Goal: Contribute content: Contribute content

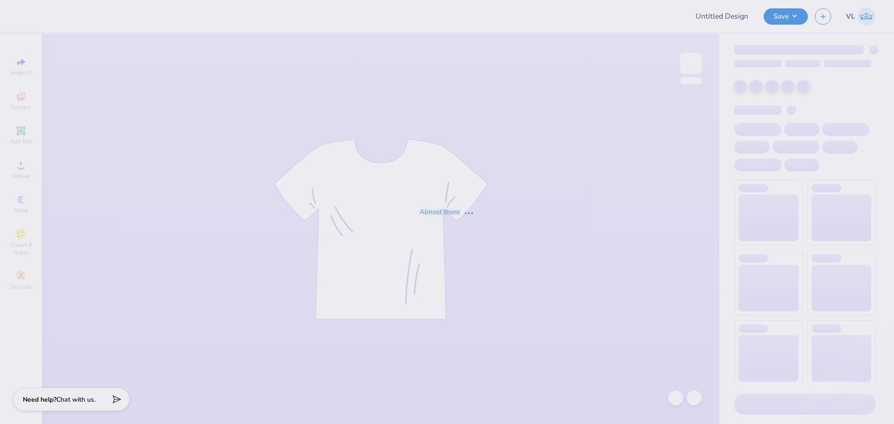
type input "[MEDICAL_DATA] My Tie"
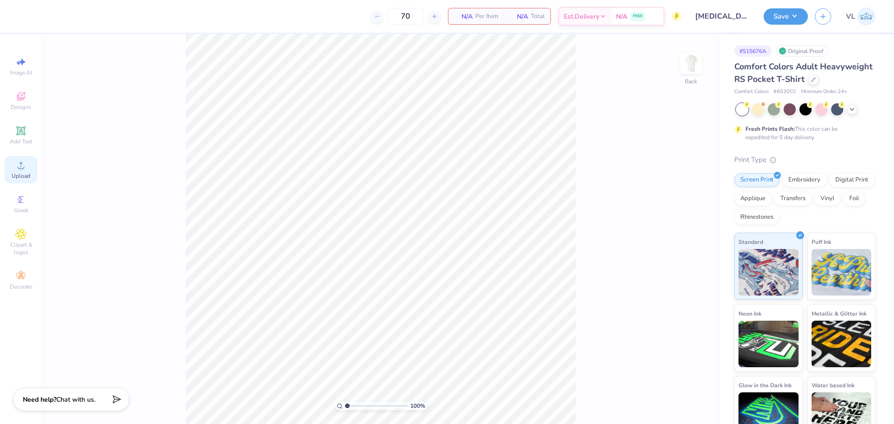
click at [24, 175] on span "Upload" at bounding box center [21, 175] width 19 height 7
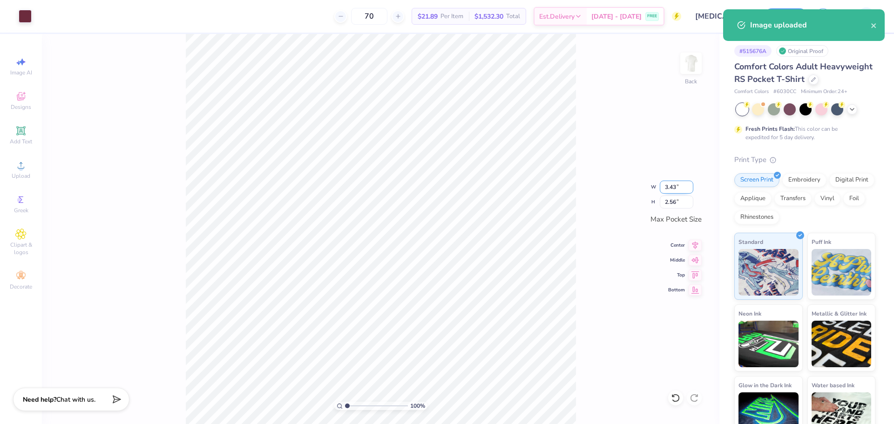
click at [676, 186] on input "3.43" at bounding box center [677, 187] width 34 height 13
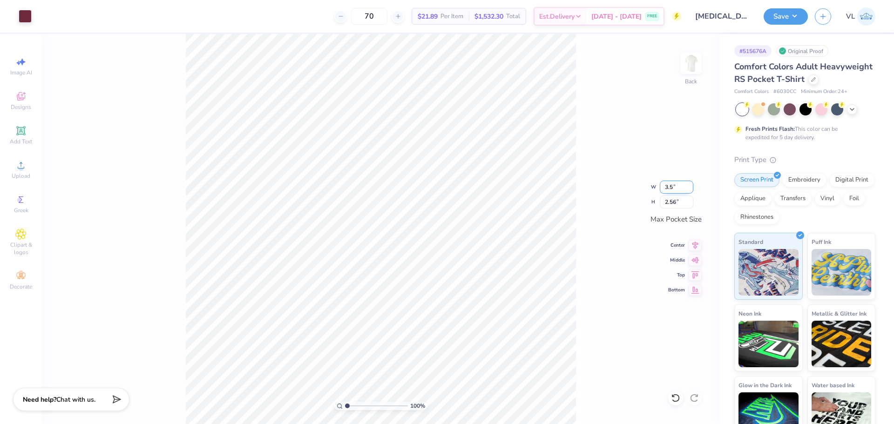
type input "3.50"
type input "3"
click at [587, 156] on div "100 % Back W 3.50 3.50 " H 3 3 " Max Pocket Size Center Middle Top Bottom" at bounding box center [380, 229] width 677 height 390
click at [692, 56] on img at bounding box center [690, 63] width 37 height 37
click at [26, 166] on icon at bounding box center [20, 165] width 11 height 11
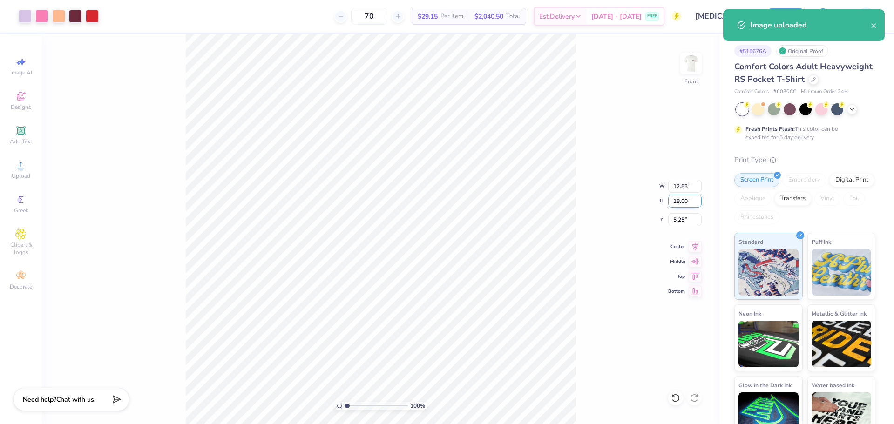
click at [683, 205] on input "18.00" at bounding box center [685, 201] width 34 height 13
type input "15"
type input "10.69"
type input "15.00"
click at [690, 213] on input "6.75" at bounding box center [685, 219] width 34 height 13
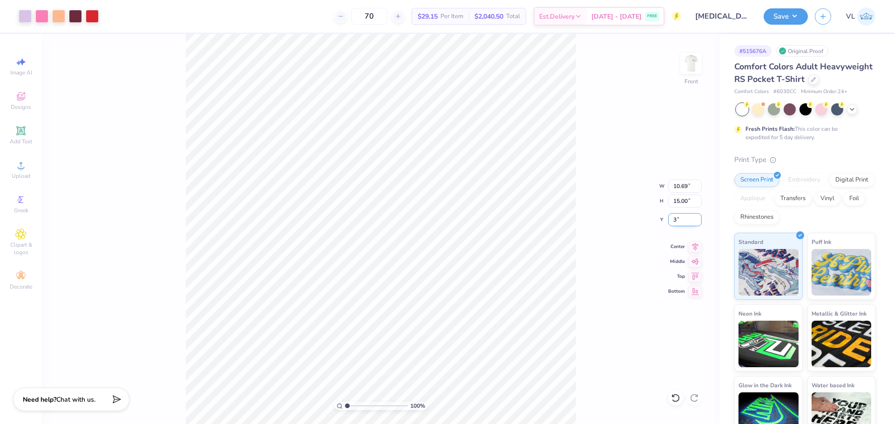
type input "3.00"
click at [697, 81] on div "Front" at bounding box center [690, 69] width 21 height 33
drag, startPoint x: 346, startPoint y: 406, endPoint x: 334, endPoint y: 406, distance: 12.1
click at [345, 406] on input "range" at bounding box center [376, 406] width 63 height 8
drag, startPoint x: 345, startPoint y: 405, endPoint x: 390, endPoint y: 391, distance: 47.6
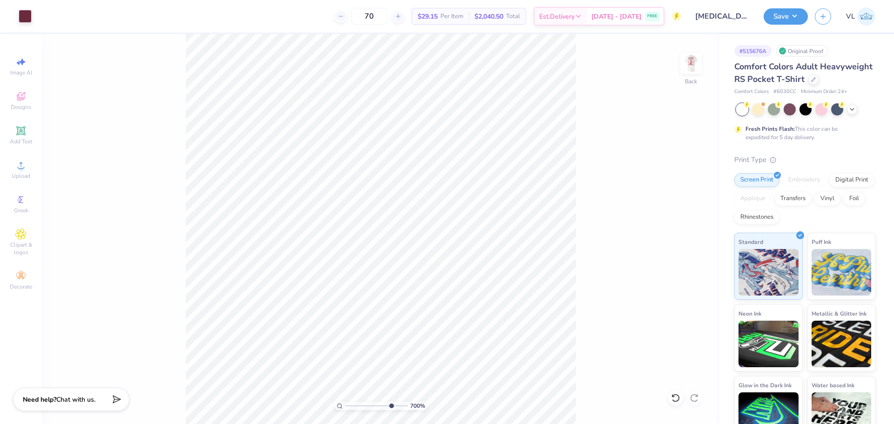
type input "7.89"
click at [390, 402] on input "range" at bounding box center [376, 406] width 63 height 8
click at [177, 424] on html "Art colors 70 $29.15 Per Item $2,040.50 Total Est. Delivery [DATE] - [DATE] FRE…" at bounding box center [447, 212] width 894 height 424
drag, startPoint x: 27, startPoint y: 138, endPoint x: 56, endPoint y: 169, distance: 42.5
click at [27, 137] on div "Add Text" at bounding box center [21, 135] width 33 height 27
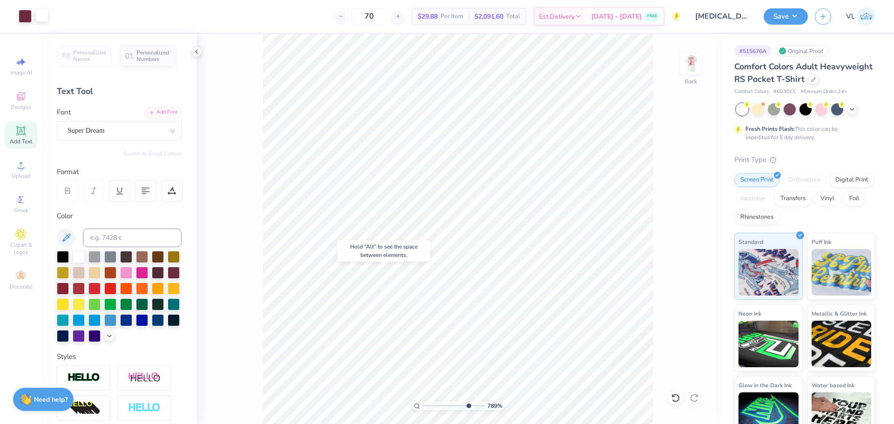
click at [40, 18] on div at bounding box center [41, 15] width 13 height 13
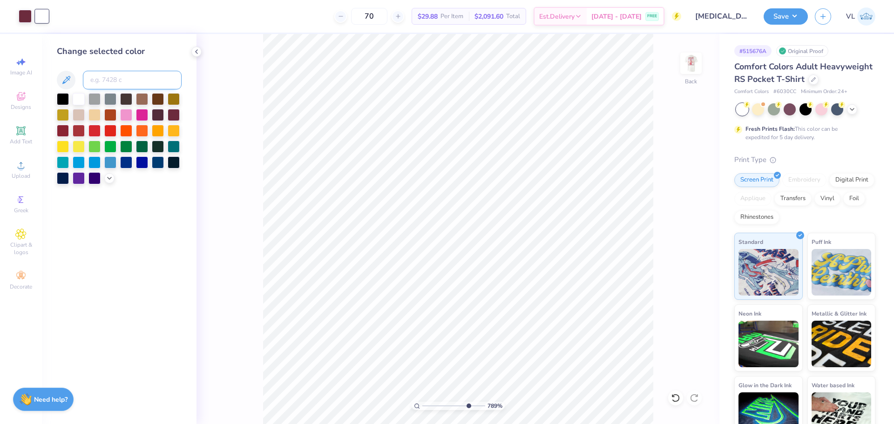
click at [114, 81] on input at bounding box center [132, 80] width 99 height 19
type input "7428"
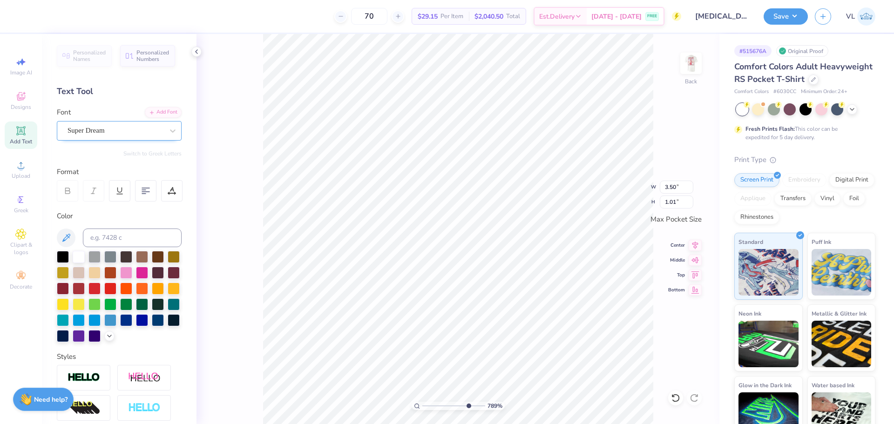
click at [101, 128] on div "Super Dream" at bounding box center [116, 130] width 98 height 14
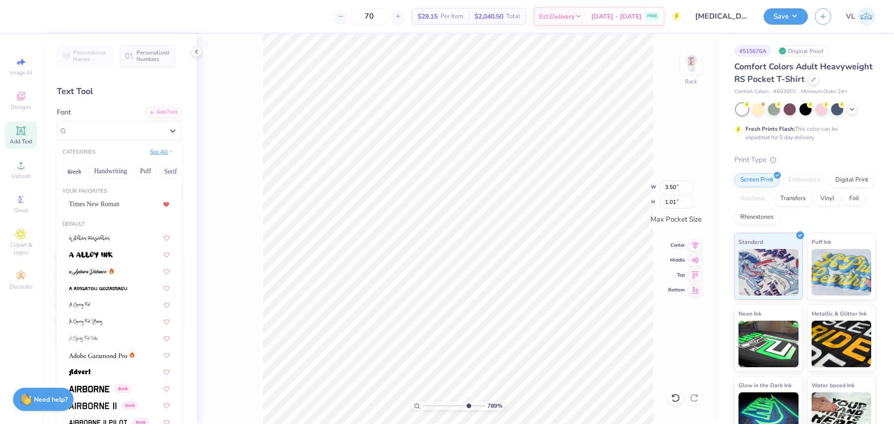
click at [155, 151] on button "See All" at bounding box center [161, 151] width 29 height 9
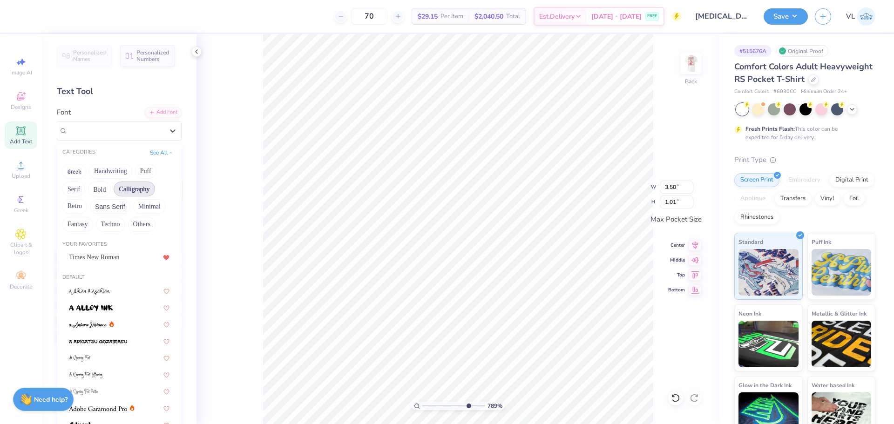
click at [142, 188] on button "Calligraphy" at bounding box center [134, 189] width 41 height 15
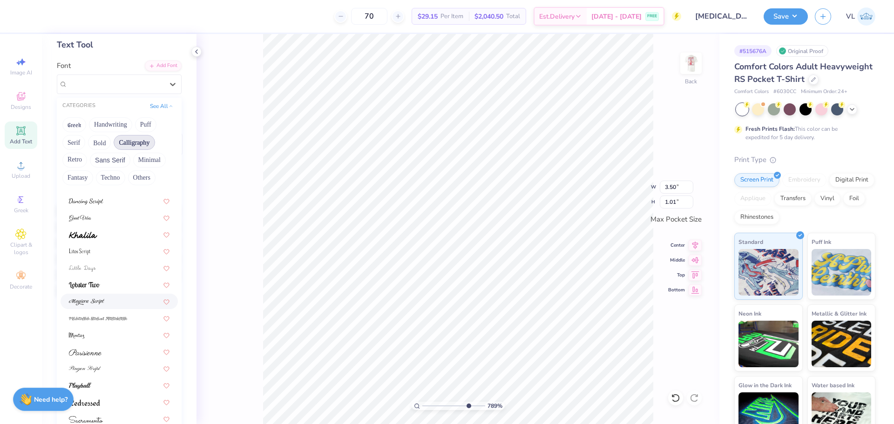
scroll to position [133, 0]
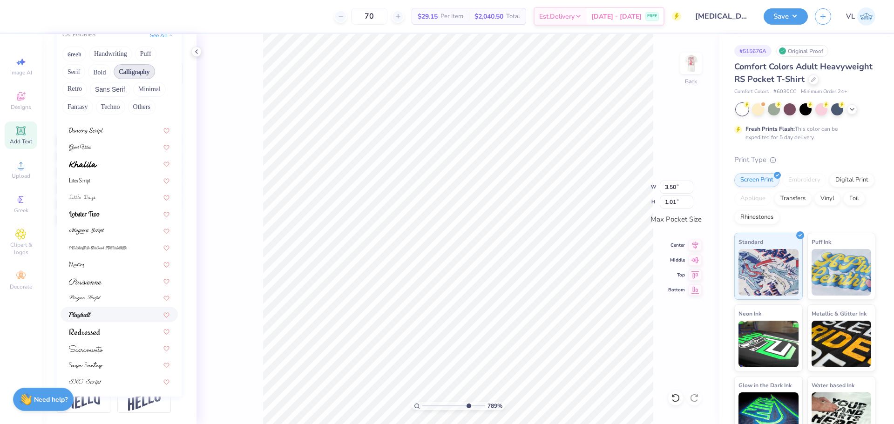
click at [123, 310] on div at bounding box center [119, 315] width 101 height 10
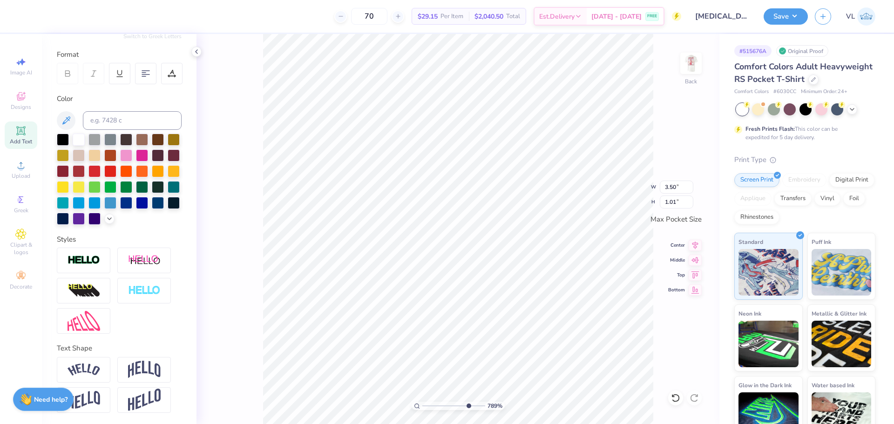
type input "3.44"
type input "0.92"
type textarea "Valentines"
type input "0.72"
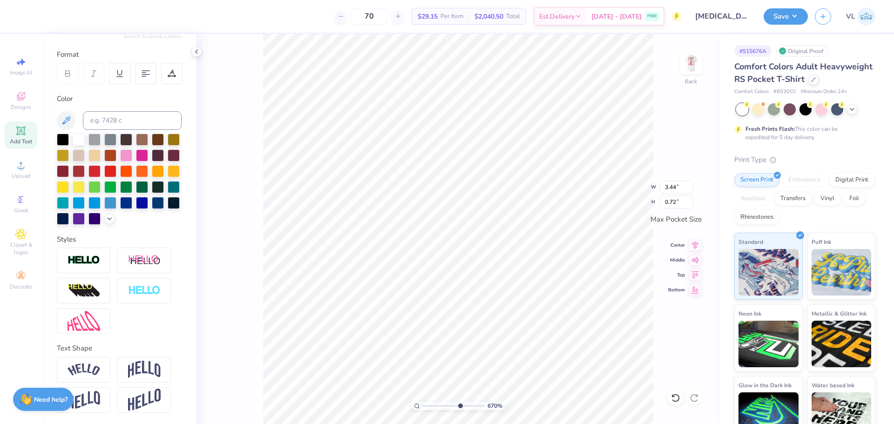
drag, startPoint x: 468, startPoint y: 406, endPoint x: 455, endPoint y: 406, distance: 13.0
type input "6.48"
click at [459, 406] on input "range" at bounding box center [453, 406] width 63 height 8
type input "2.71"
type input "0.57"
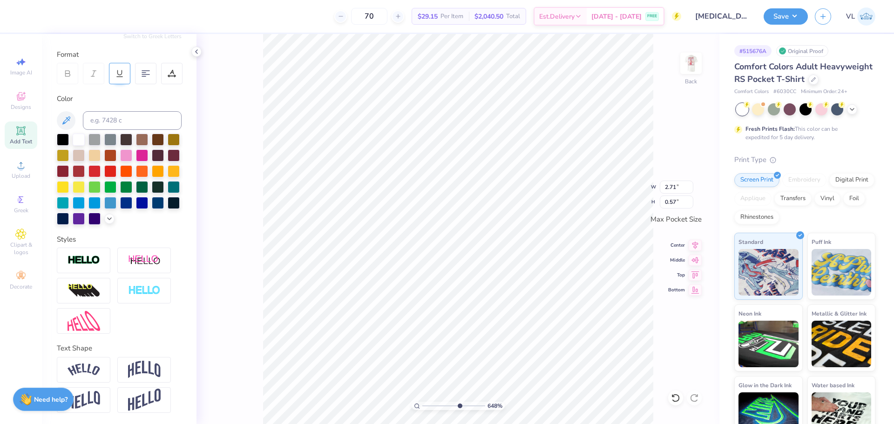
scroll to position [0, 0]
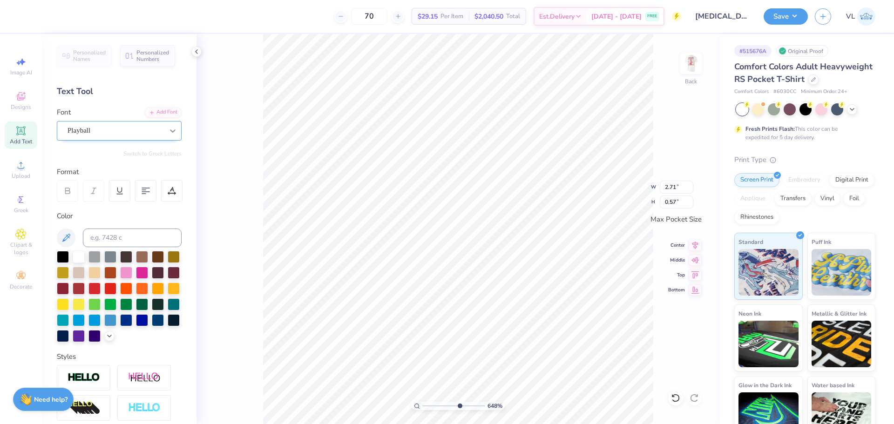
click at [169, 129] on icon at bounding box center [172, 130] width 9 height 9
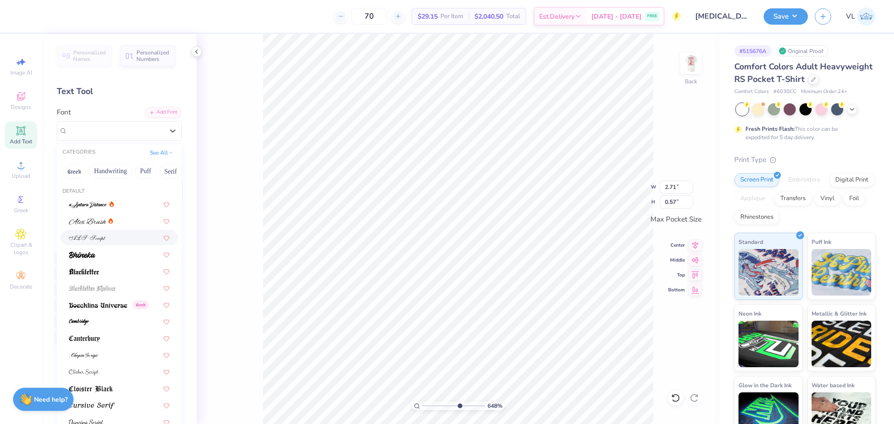
scroll to position [228, 0]
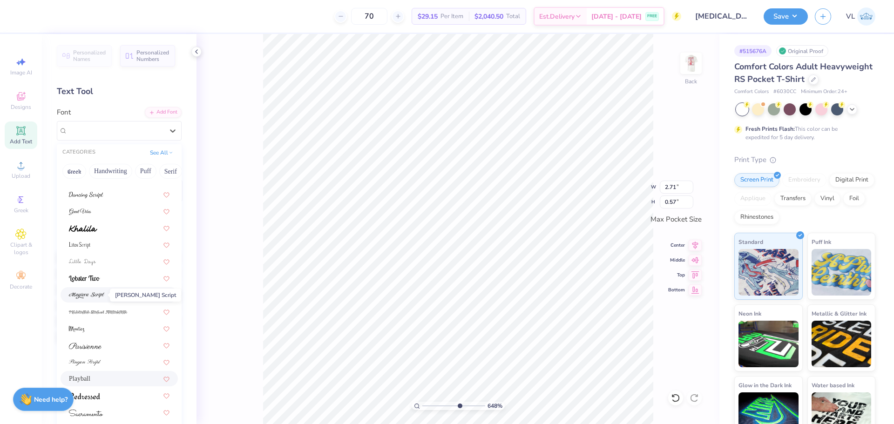
click at [90, 297] on img at bounding box center [86, 295] width 35 height 7
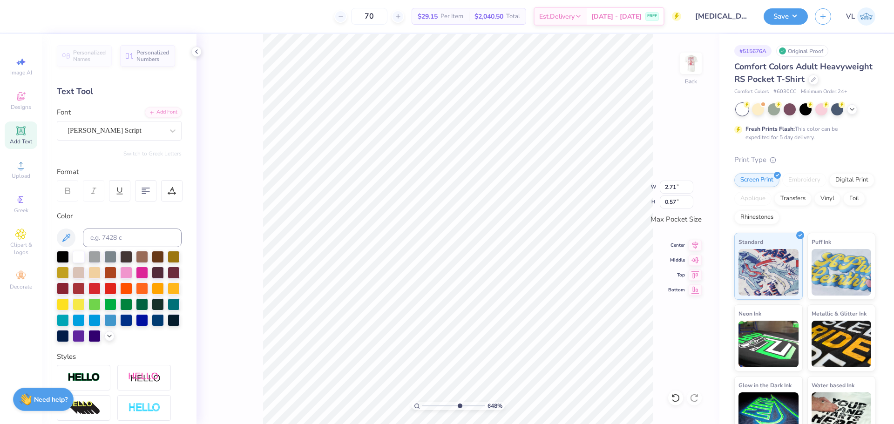
type input "3.44"
type input "0.61"
click at [119, 128] on div "[PERSON_NAME] Script" at bounding box center [116, 130] width 98 height 14
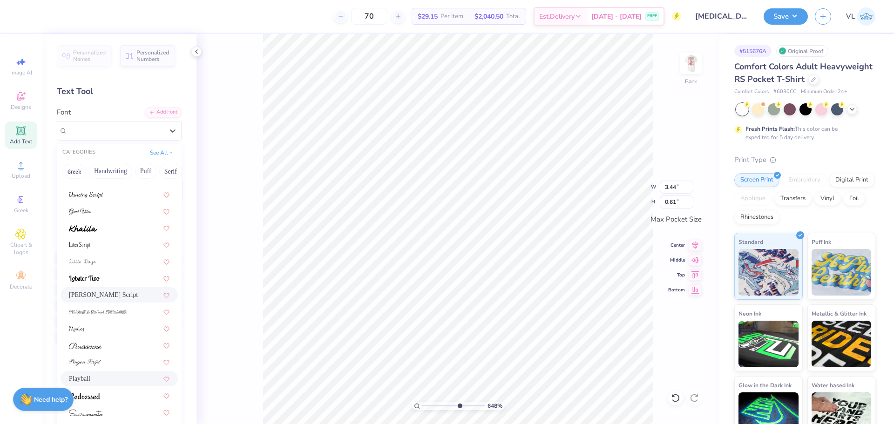
scroll to position [133, 0]
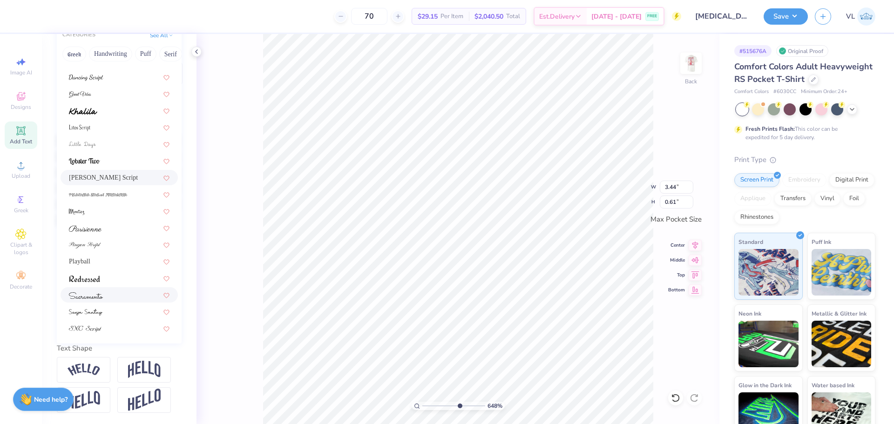
click at [109, 290] on div at bounding box center [119, 295] width 101 height 10
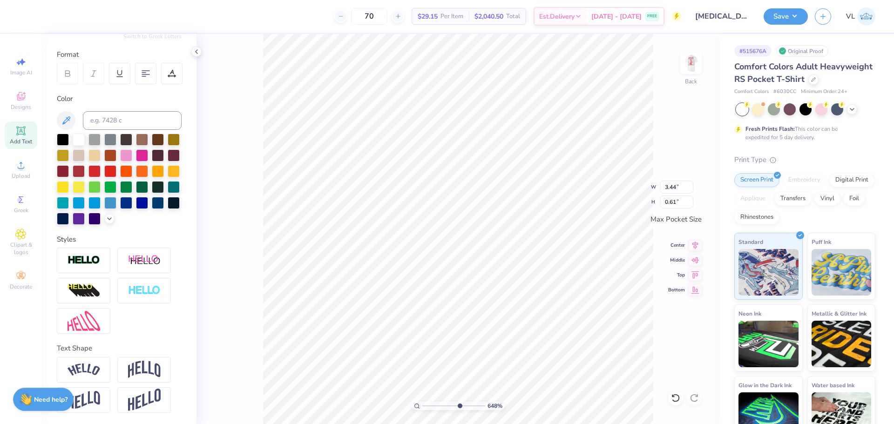
type input "2.47"
type input "0.58"
click at [120, 111] on input at bounding box center [132, 120] width 99 height 19
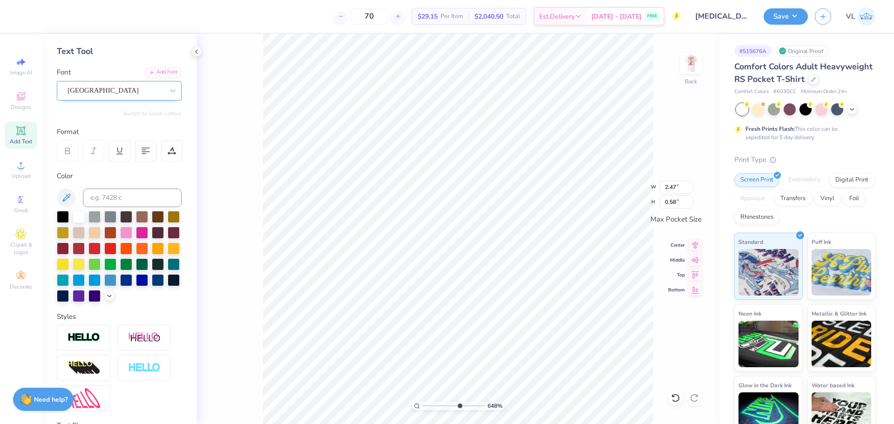
click at [129, 93] on div "[GEOGRAPHIC_DATA]" at bounding box center [116, 90] width 98 height 14
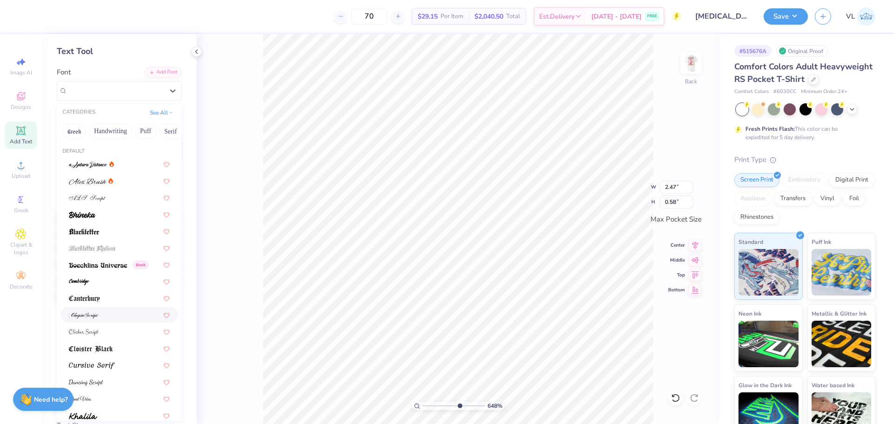
click at [115, 313] on div at bounding box center [119, 315] width 101 height 10
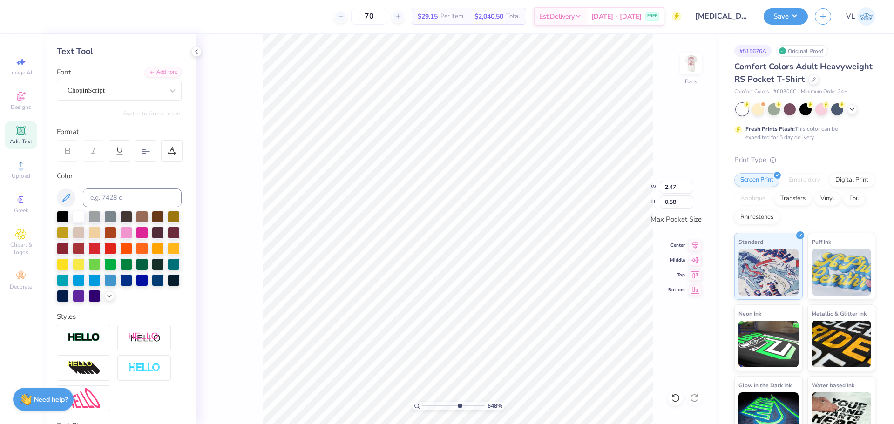
type input "2.26"
type input "0.47"
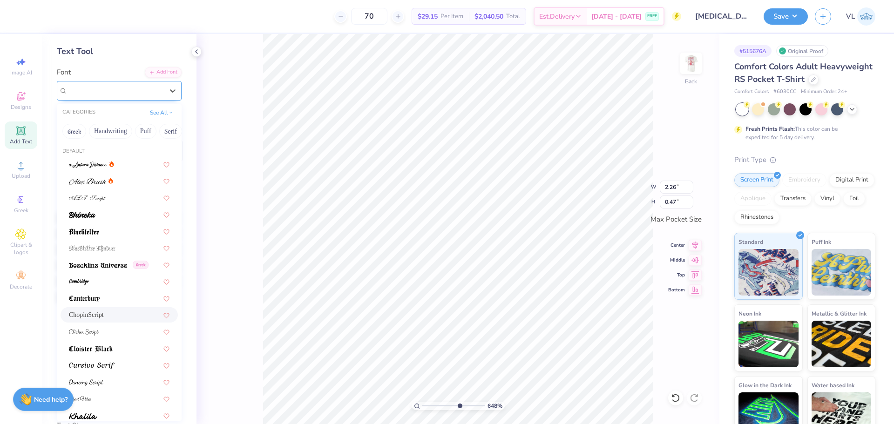
click at [106, 84] on div at bounding box center [116, 90] width 96 height 13
click at [111, 183] on icon at bounding box center [111, 182] width 2 height 2
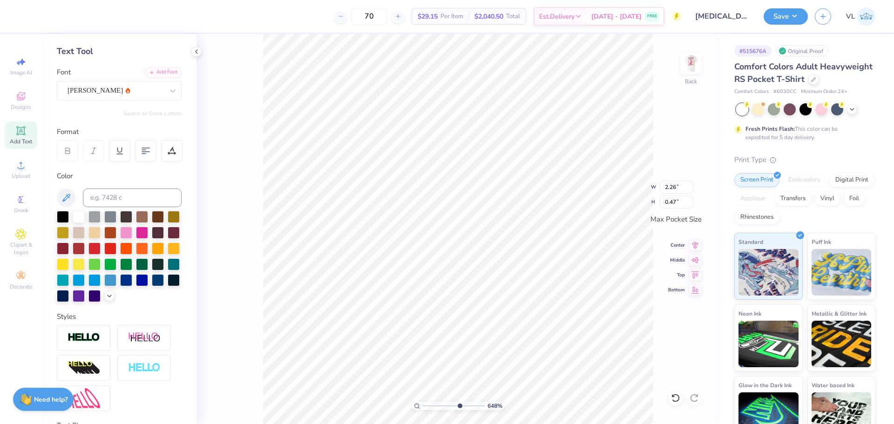
type input "2.42"
type input "0.51"
click at [78, 91] on div "[PERSON_NAME]" at bounding box center [116, 90] width 98 height 14
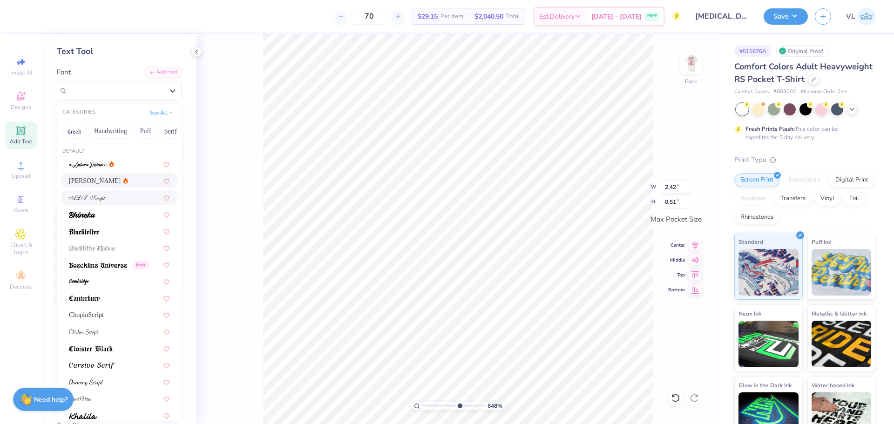
click at [92, 190] on div at bounding box center [119, 197] width 117 height 15
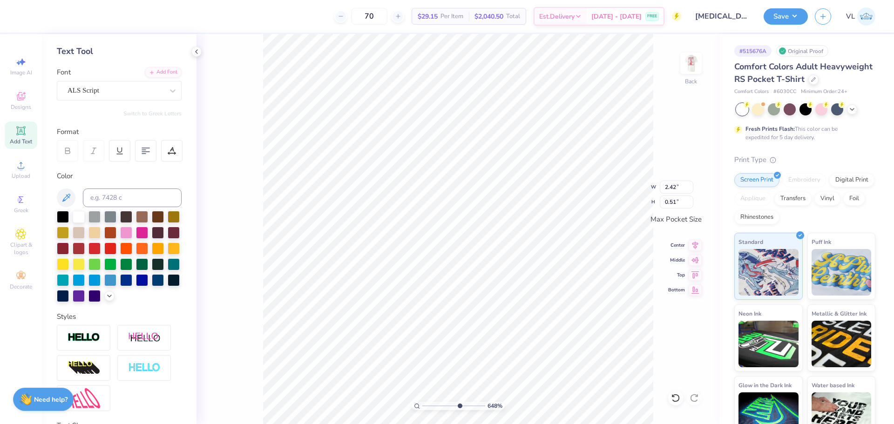
type input "2.30"
type input "0.50"
click at [88, 95] on div "ALS Script" at bounding box center [116, 90] width 98 height 14
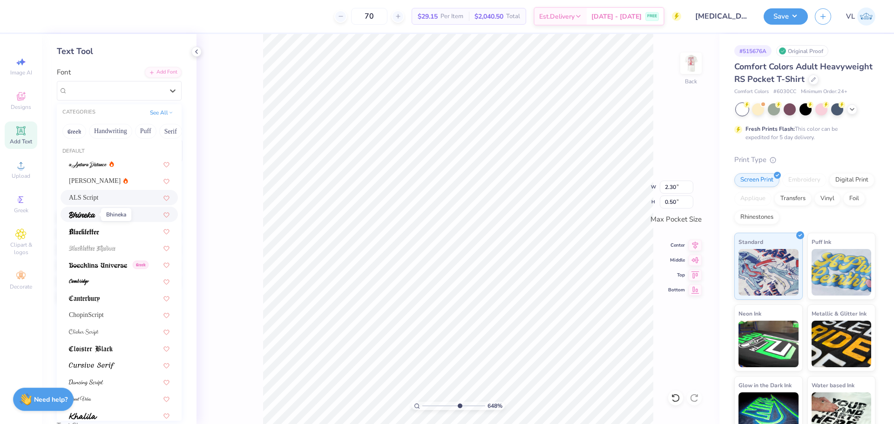
click at [93, 213] on img at bounding box center [82, 215] width 27 height 7
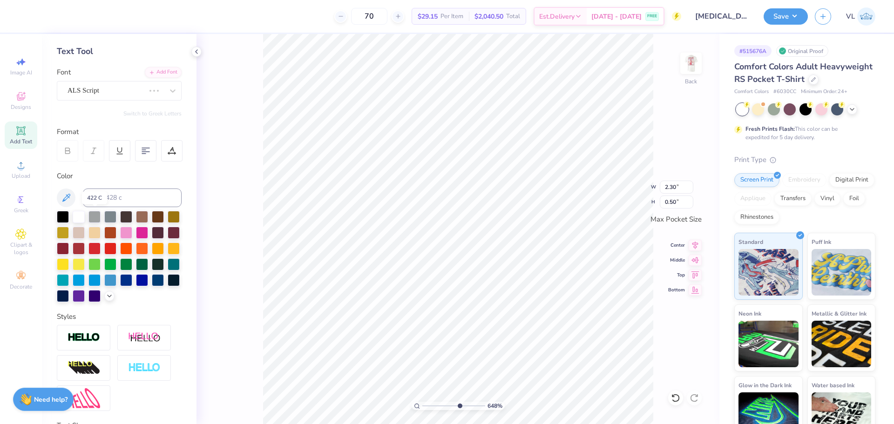
type input "2.45"
type input "0.46"
click at [110, 92] on div "Bhineka" at bounding box center [116, 90] width 98 height 14
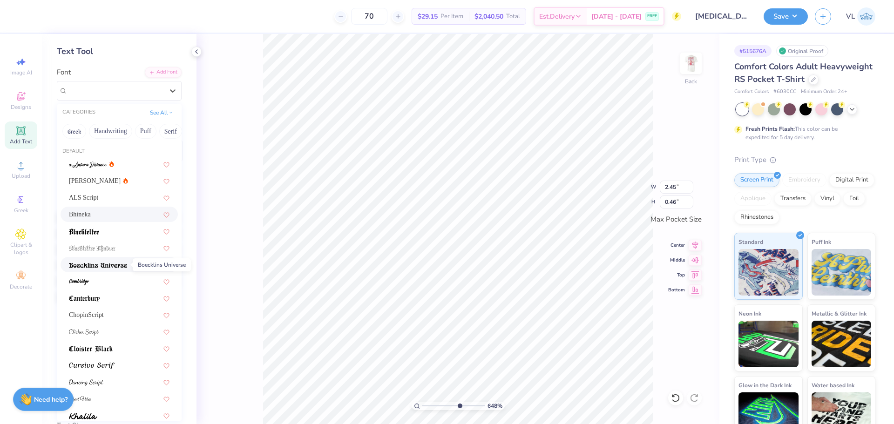
click at [96, 266] on img at bounding box center [98, 265] width 58 height 7
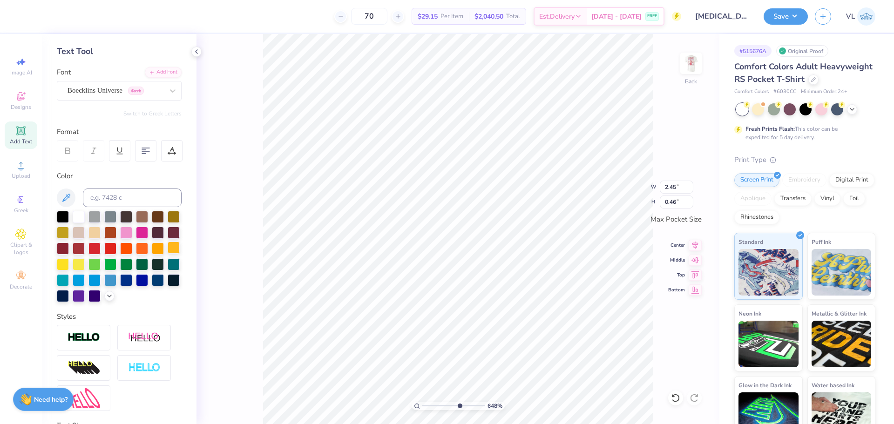
type input "3.20"
type input "0.50"
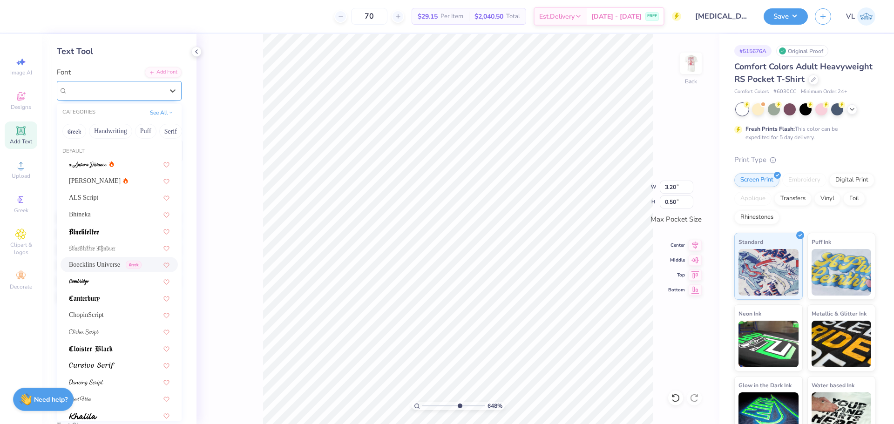
click at [101, 97] on div "Boecklins Universe Greek" at bounding box center [116, 90] width 98 height 14
click at [97, 274] on div at bounding box center [119, 281] width 117 height 15
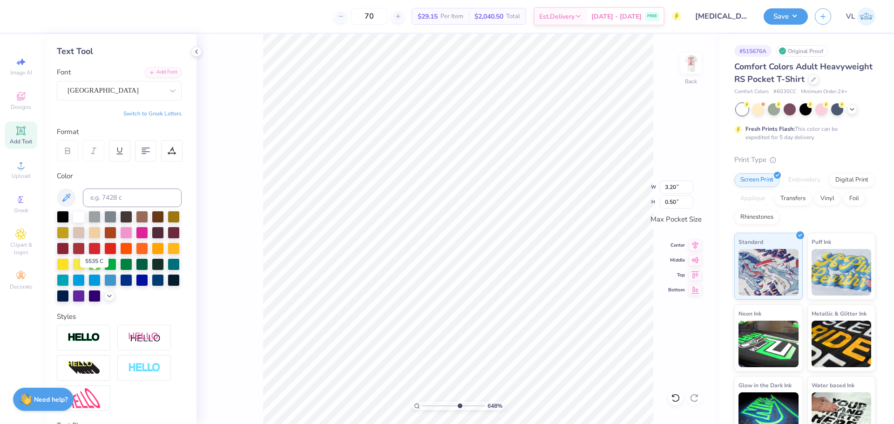
type input "2.26"
click at [113, 96] on div at bounding box center [116, 90] width 96 height 13
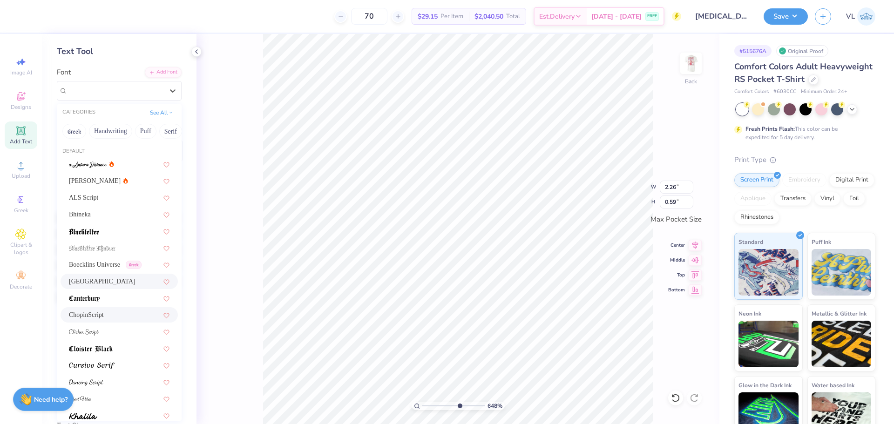
click at [111, 311] on div "ChopinScript" at bounding box center [119, 315] width 101 height 10
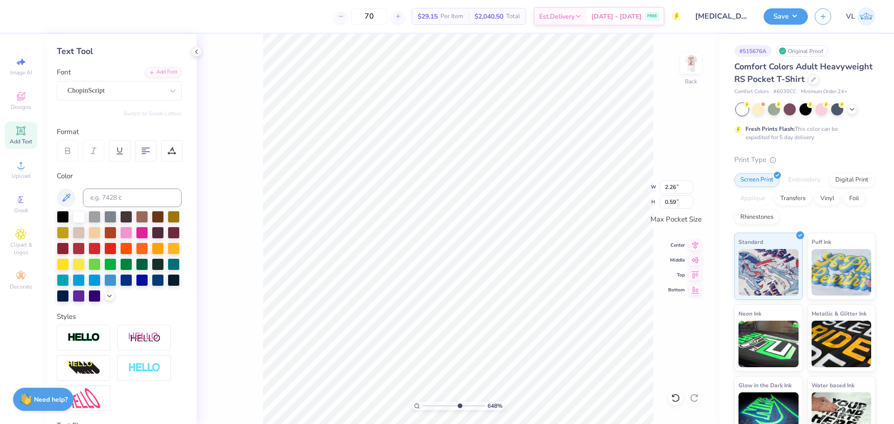
type input "0.47"
click at [137, 97] on div "ChopinScript" at bounding box center [116, 90] width 98 height 14
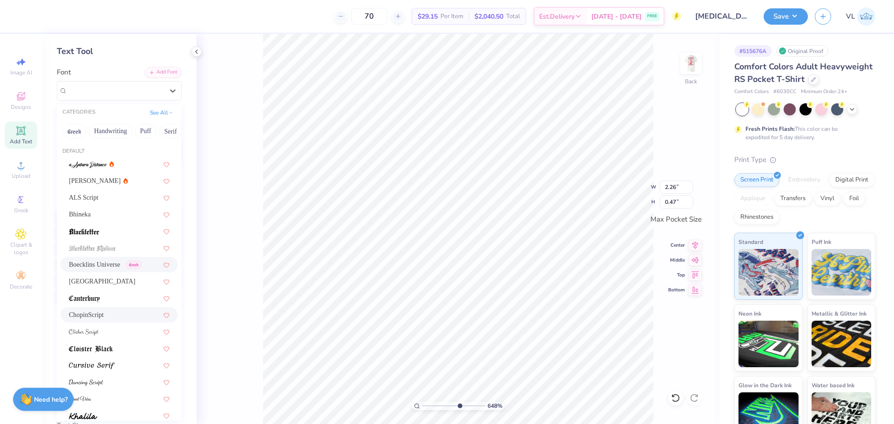
scroll to position [47, 0]
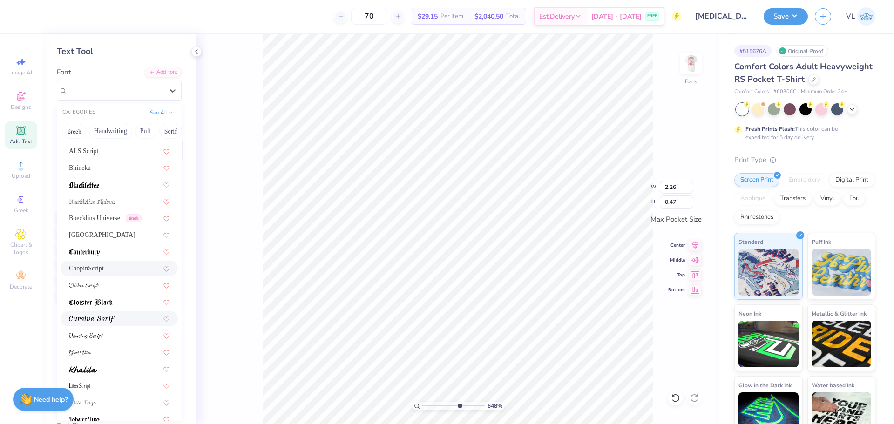
click at [129, 320] on div at bounding box center [119, 319] width 101 height 10
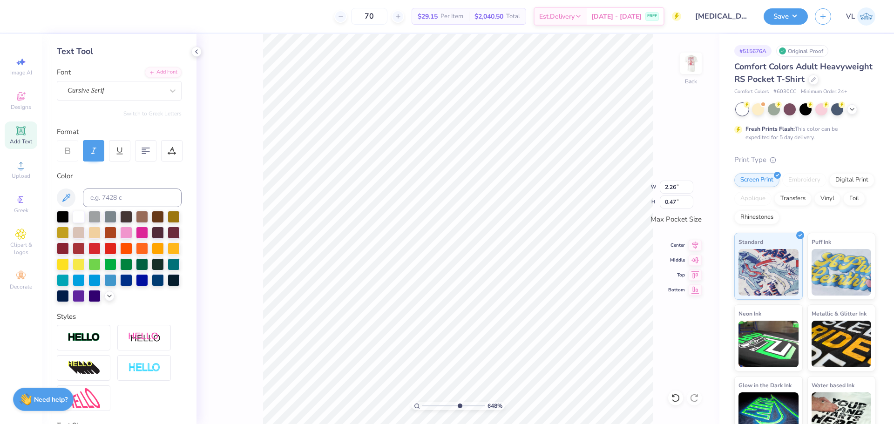
type input "3.43"
type input "0.51"
click at [147, 87] on div "Cursive Serif" at bounding box center [116, 90] width 98 height 14
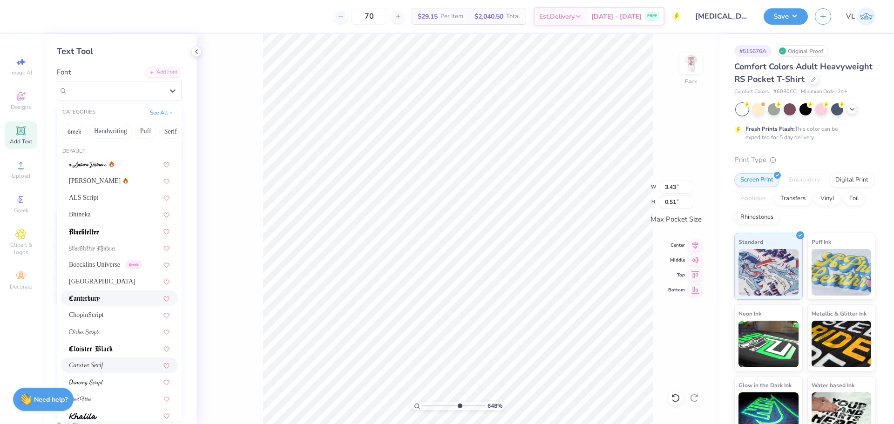
scroll to position [93, 0]
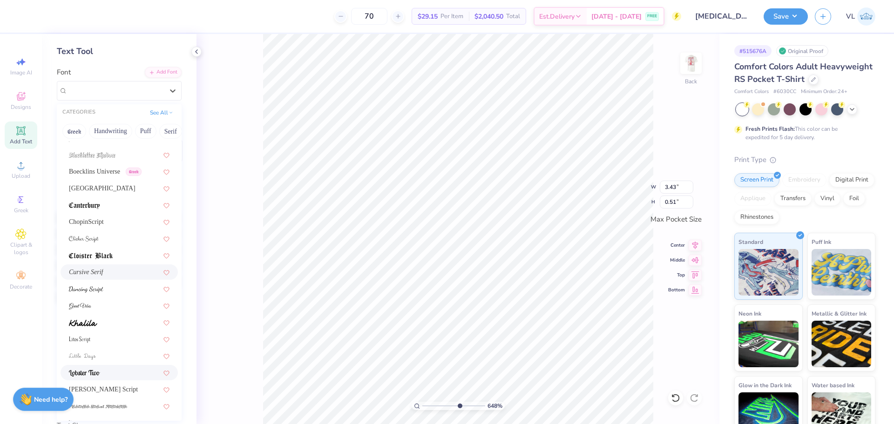
click at [111, 372] on div at bounding box center [119, 373] width 101 height 10
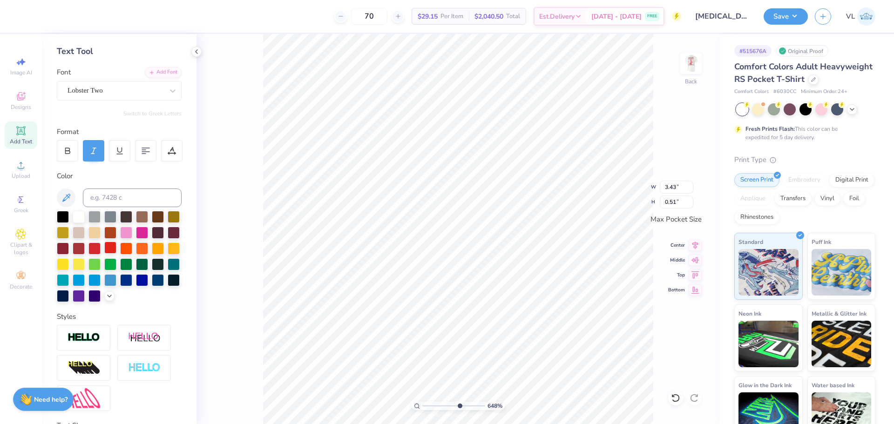
type input "2.53"
type input "0.50"
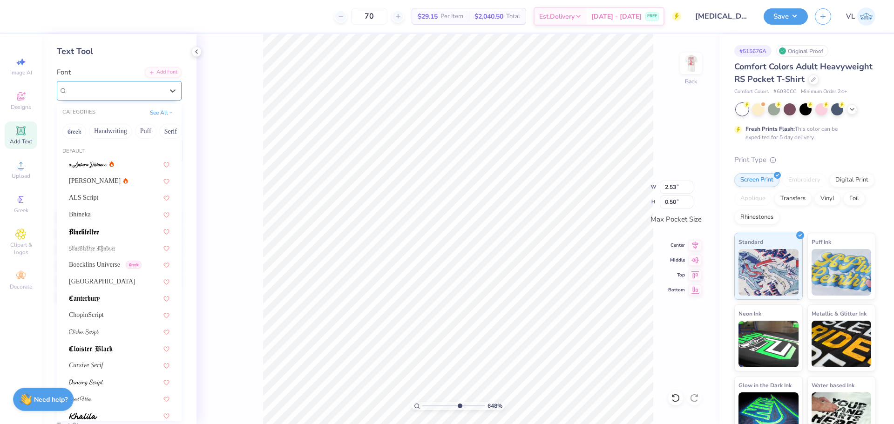
click at [153, 88] on div "Lobster Two" at bounding box center [116, 90] width 98 height 14
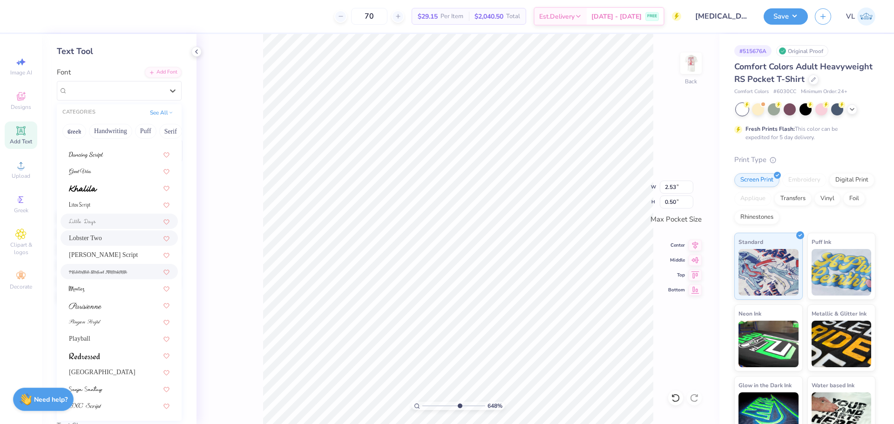
scroll to position [133, 0]
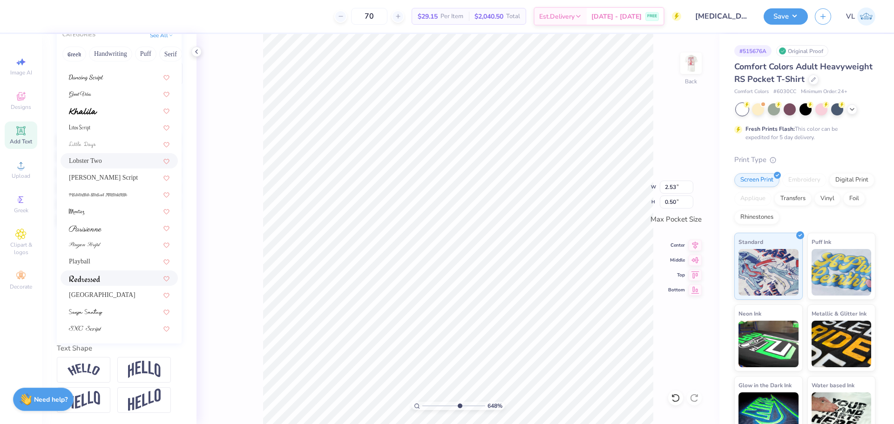
click at [104, 273] on div at bounding box center [119, 278] width 101 height 10
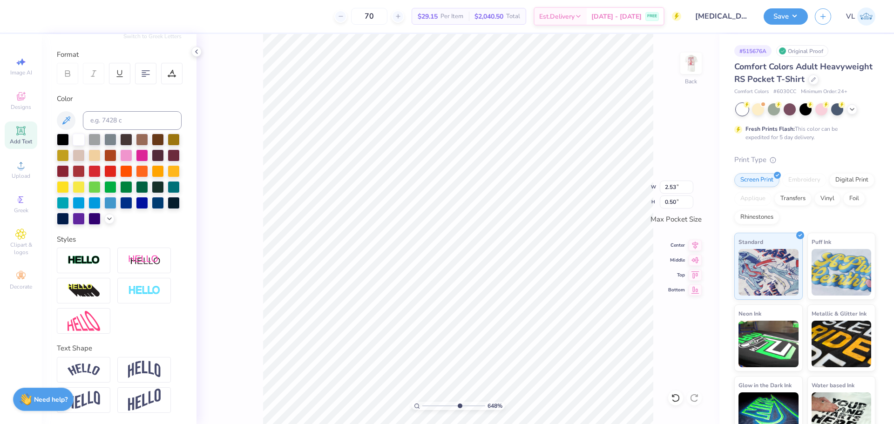
type input "2.43"
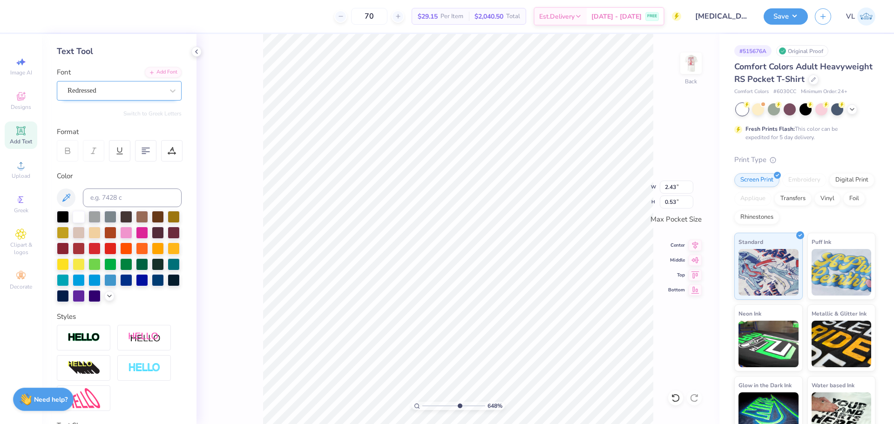
click at [118, 86] on div "Redressed" at bounding box center [116, 90] width 98 height 14
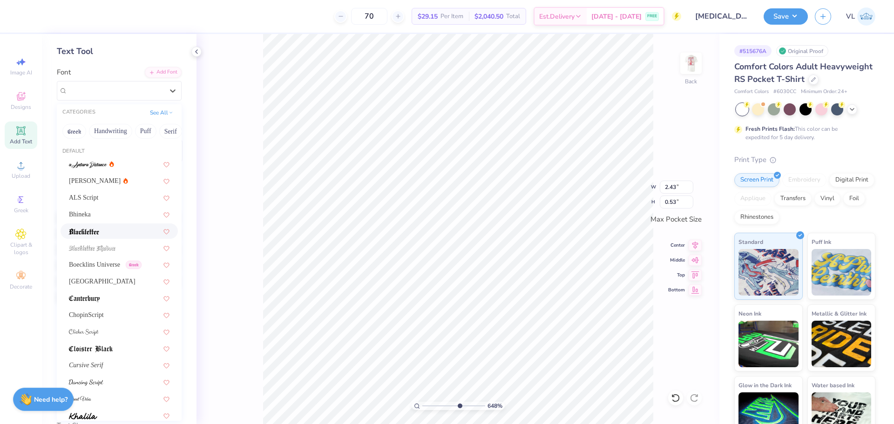
scroll to position [228, 0]
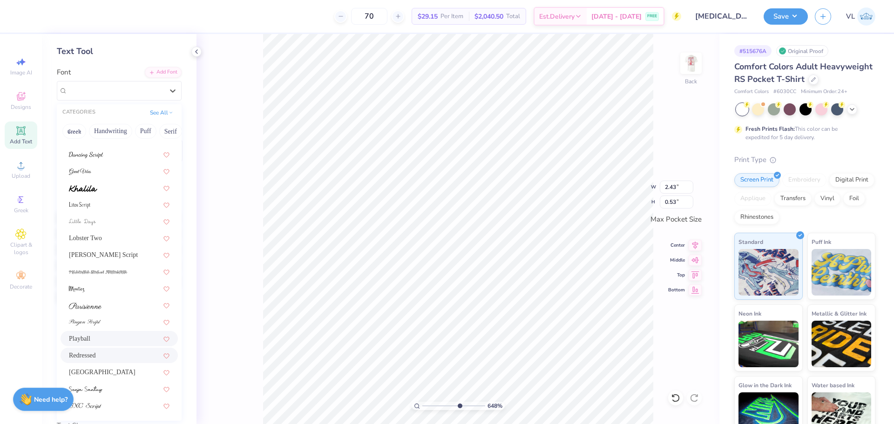
click at [87, 335] on span "Playball" at bounding box center [79, 339] width 21 height 10
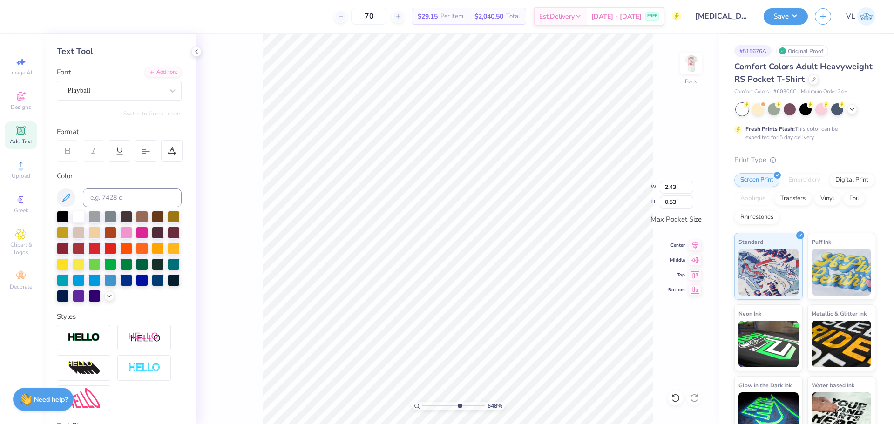
type input "0.51"
click at [121, 91] on div "Playball" at bounding box center [116, 90] width 98 height 14
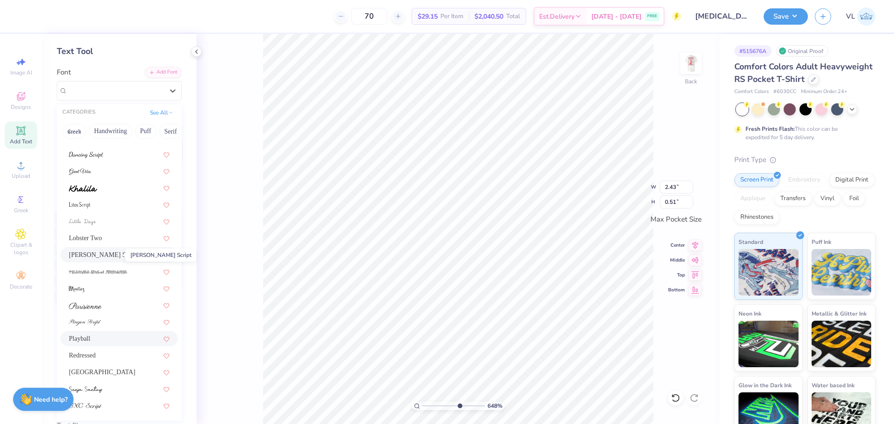
click at [116, 258] on span "[PERSON_NAME] Script" at bounding box center [103, 255] width 69 height 10
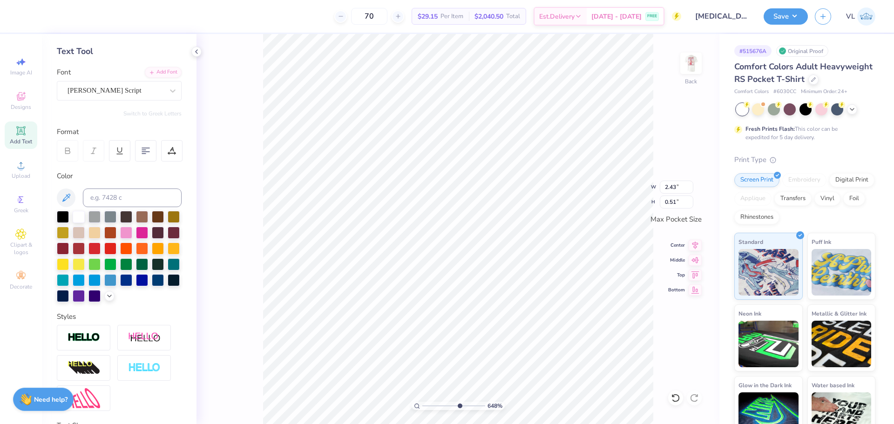
type input "3.42"
type input "0.61"
type input "3.25"
type input "0.57"
drag, startPoint x: 523, startPoint y: 266, endPoint x: 521, endPoint y: 245, distance: 21.5
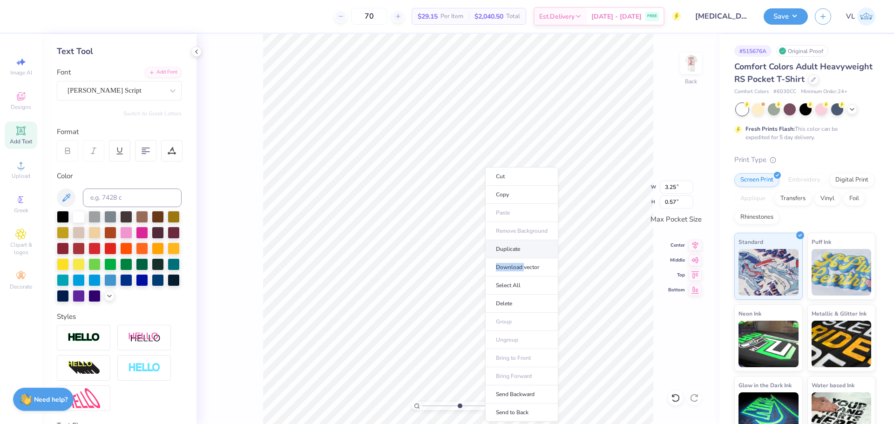
click at [521, 245] on ul "Cut Copy Paste Remove Background Duplicate Download vector Select All Delete Gr…" at bounding box center [521, 294] width 73 height 255
click at [516, 248] on li "Duplicate" at bounding box center [521, 249] width 73 height 18
click at [137, 192] on input at bounding box center [132, 198] width 99 height 19
type input "beb"
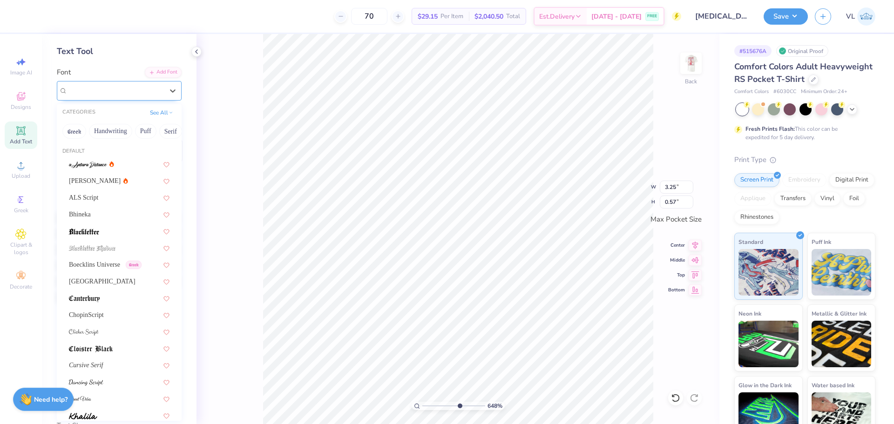
click at [100, 82] on div "[PERSON_NAME] Script" at bounding box center [119, 91] width 125 height 20
click at [159, 110] on button "See All" at bounding box center [161, 111] width 29 height 9
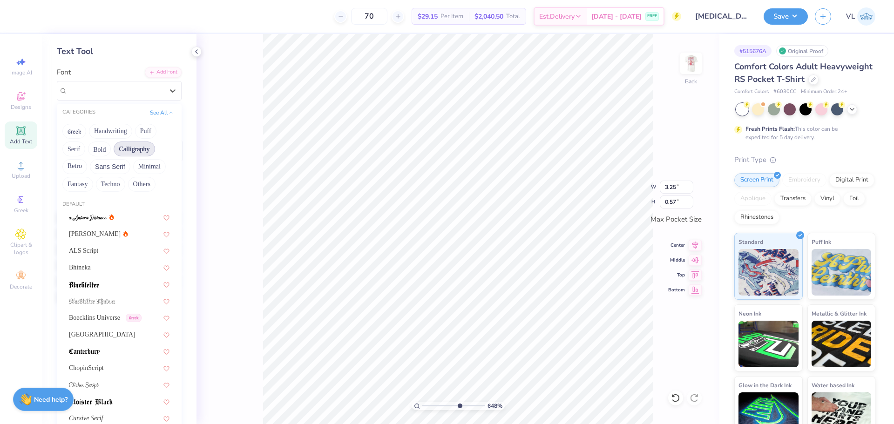
click at [143, 146] on button "Calligraphy" at bounding box center [134, 149] width 41 height 15
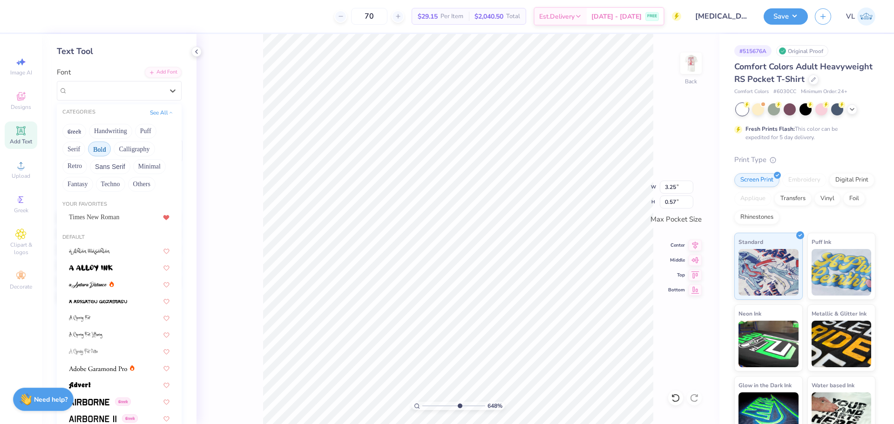
click at [104, 150] on button "Bold" at bounding box center [99, 149] width 23 height 15
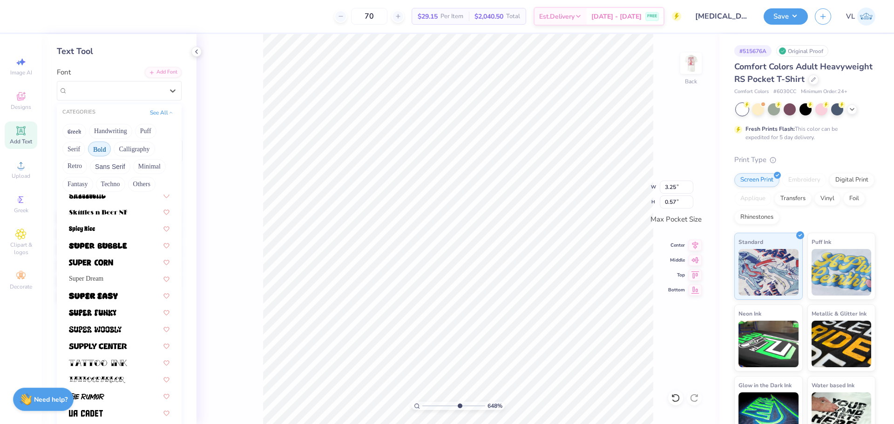
scroll to position [838, 0]
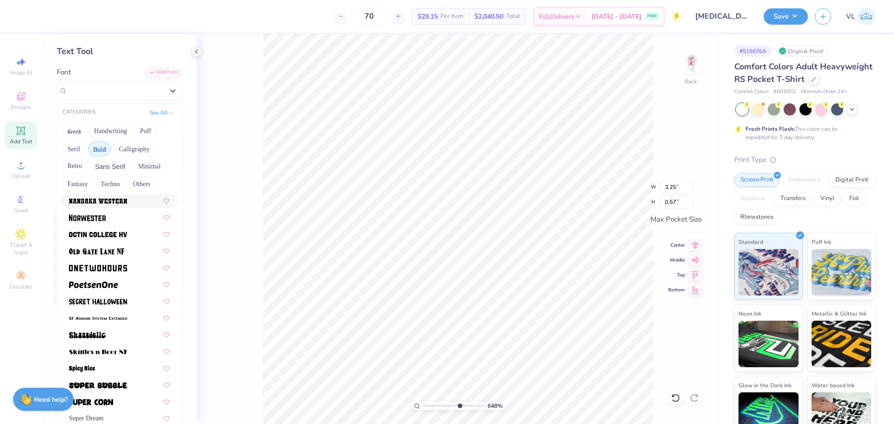
click at [102, 153] on button "Bold" at bounding box center [99, 149] width 23 height 15
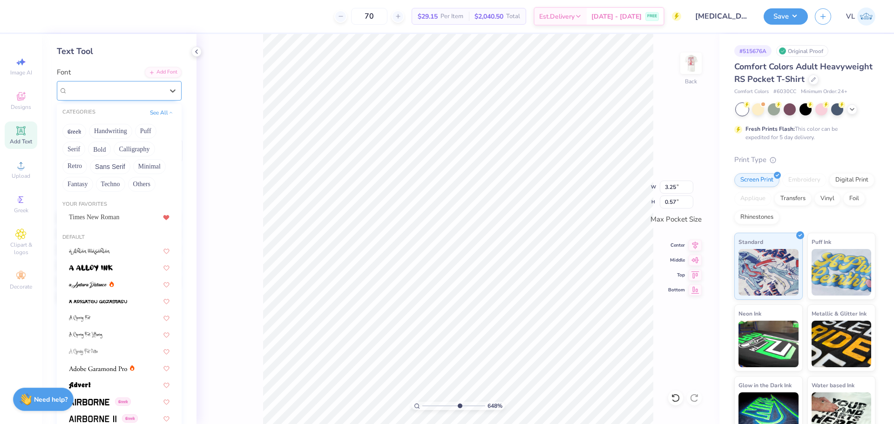
click at [92, 89] on span "[PERSON_NAME] Script" at bounding box center [105, 90] width 74 height 11
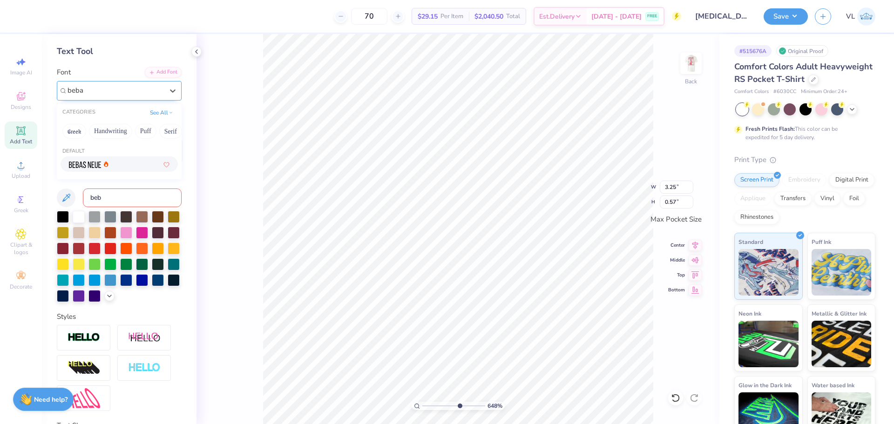
click at [124, 163] on div at bounding box center [119, 164] width 101 height 10
type input "beba"
type input "2.24"
type input "0.45"
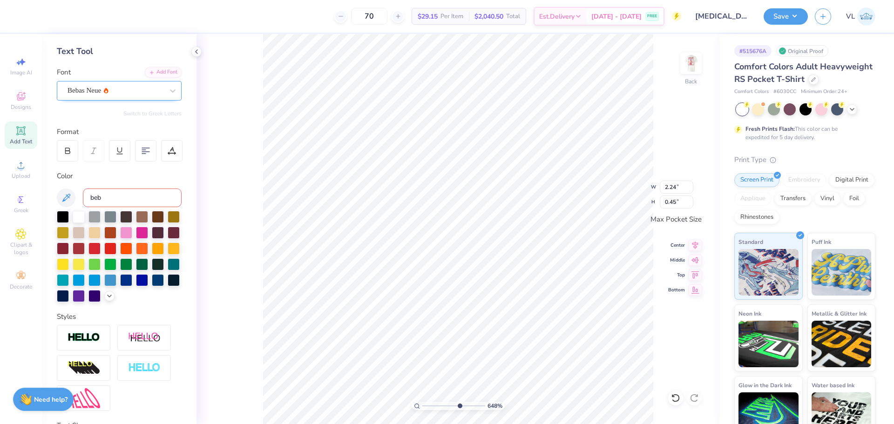
type textarea "BE my"
type input "1.13"
type input "0.44"
type input "0.82"
type input "0.32"
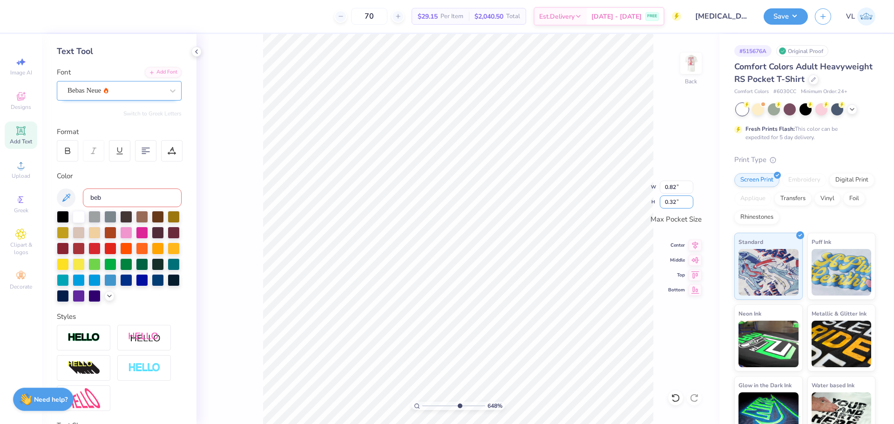
drag, startPoint x: 671, startPoint y: 202, endPoint x: 705, endPoint y: 196, distance: 34.0
click at [705, 196] on div "648 % Back W 0.82 0.82 " H 0.32 0.32 " Max Pocket Size Center Middle Top Bottom" at bounding box center [457, 229] width 523 height 390
click at [169, 69] on div "Add Font" at bounding box center [163, 71] width 37 height 11
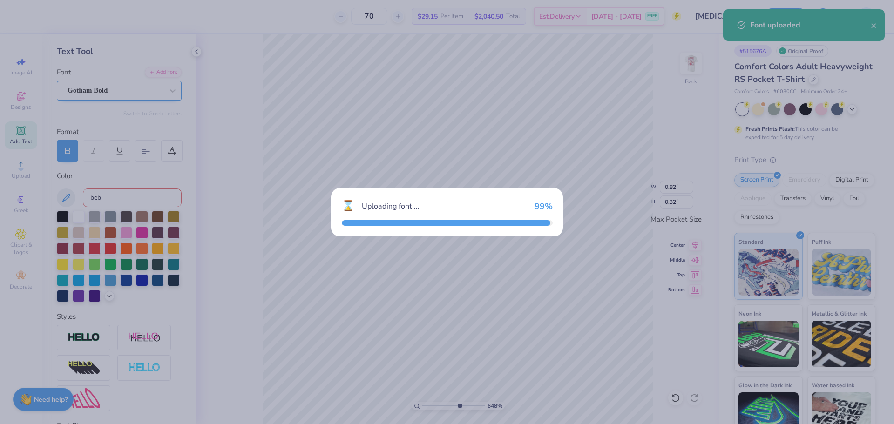
type input "1.44"
type input "0.40"
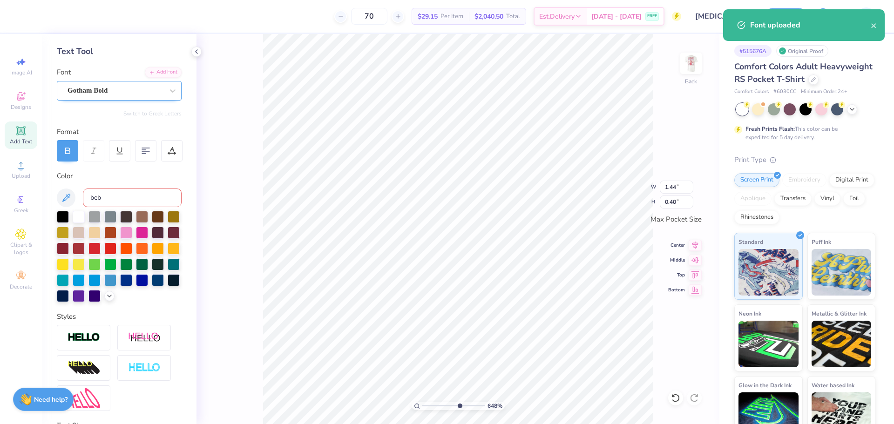
scroll to position [8, 1]
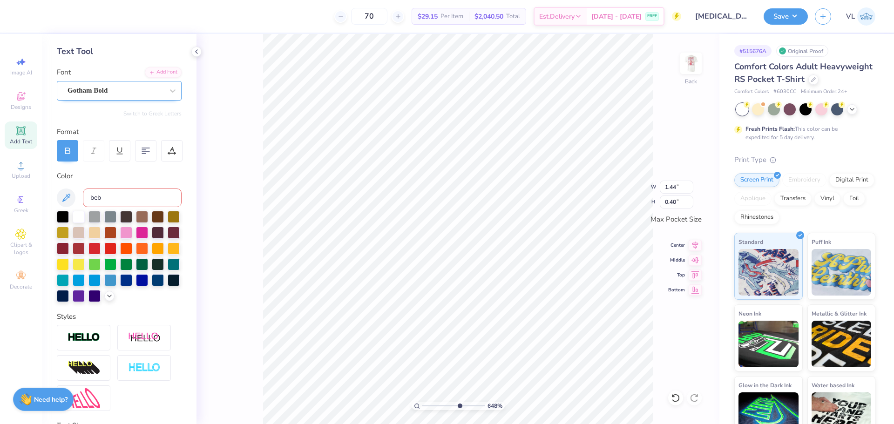
type textarea "BE MY"
type input "1.46"
type input "0.32"
type input "0.89"
type input "0.20"
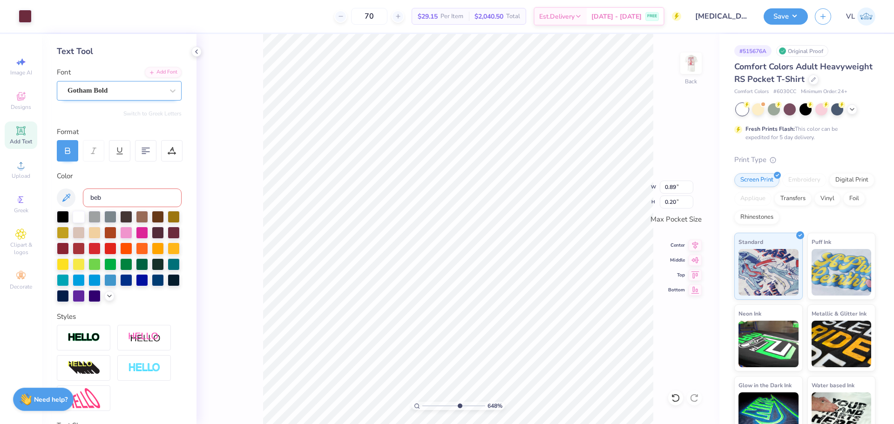
type input "3.50"
type input "2.61"
drag, startPoint x: 459, startPoint y: 410, endPoint x: 417, endPoint y: 404, distance: 42.3
type input "1"
click at [422, 404] on input "range" at bounding box center [453, 406] width 63 height 8
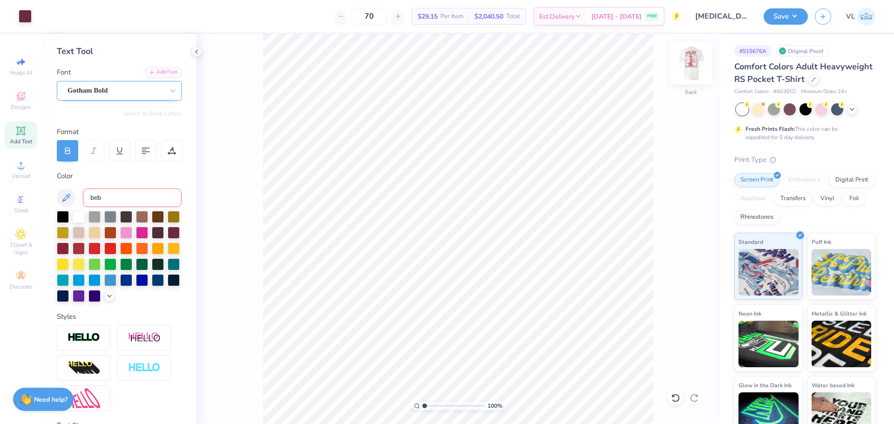
click at [694, 61] on img at bounding box center [690, 63] width 37 height 37
click at [791, 18] on button "Save" at bounding box center [786, 15] width 44 height 16
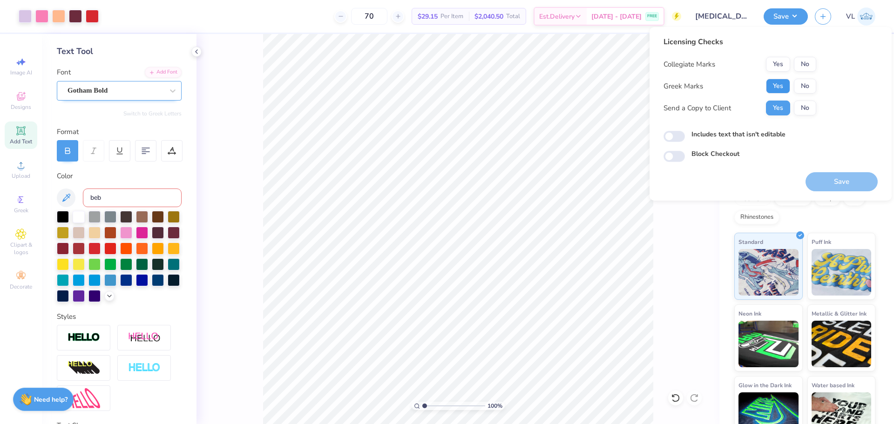
click at [778, 85] on button "Yes" at bounding box center [778, 86] width 24 height 15
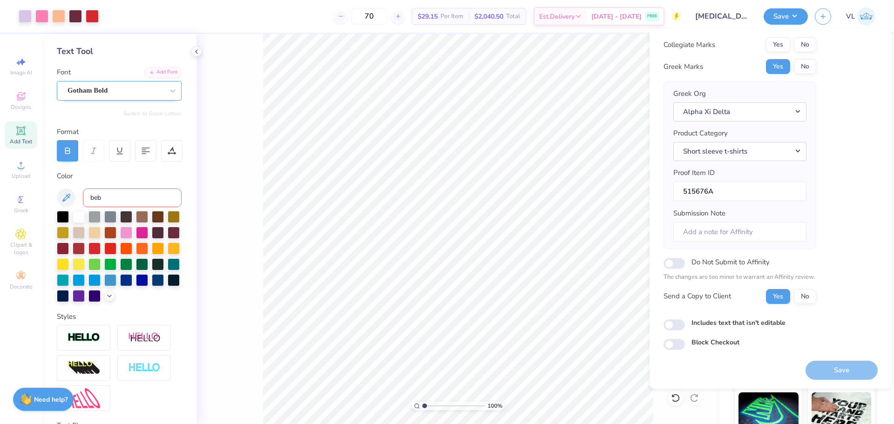
scroll to position [0, 0]
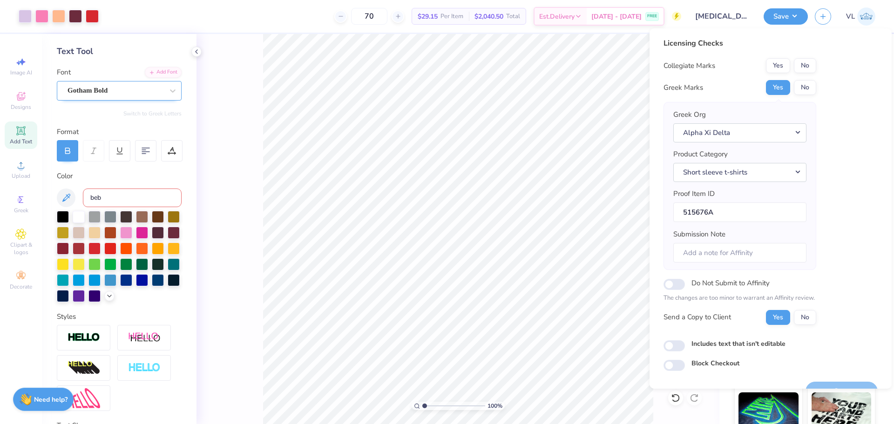
click at [806, 58] on div "Licensing Checks Collegiate Marks Yes No Greek Marks Yes No Greek Org Alpha Xi …" at bounding box center [740, 185] width 153 height 294
click at [808, 65] on button "No" at bounding box center [805, 65] width 22 height 15
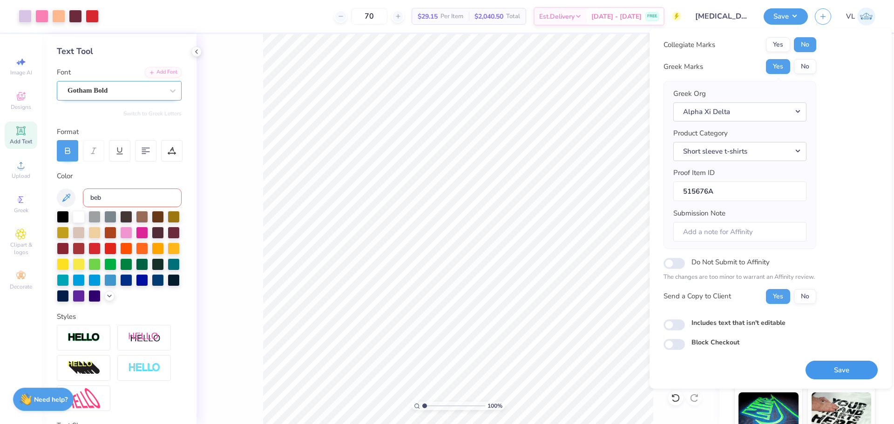
click at [839, 368] on button "Save" at bounding box center [842, 370] width 72 height 19
